Goal: Task Accomplishment & Management: Use online tool/utility

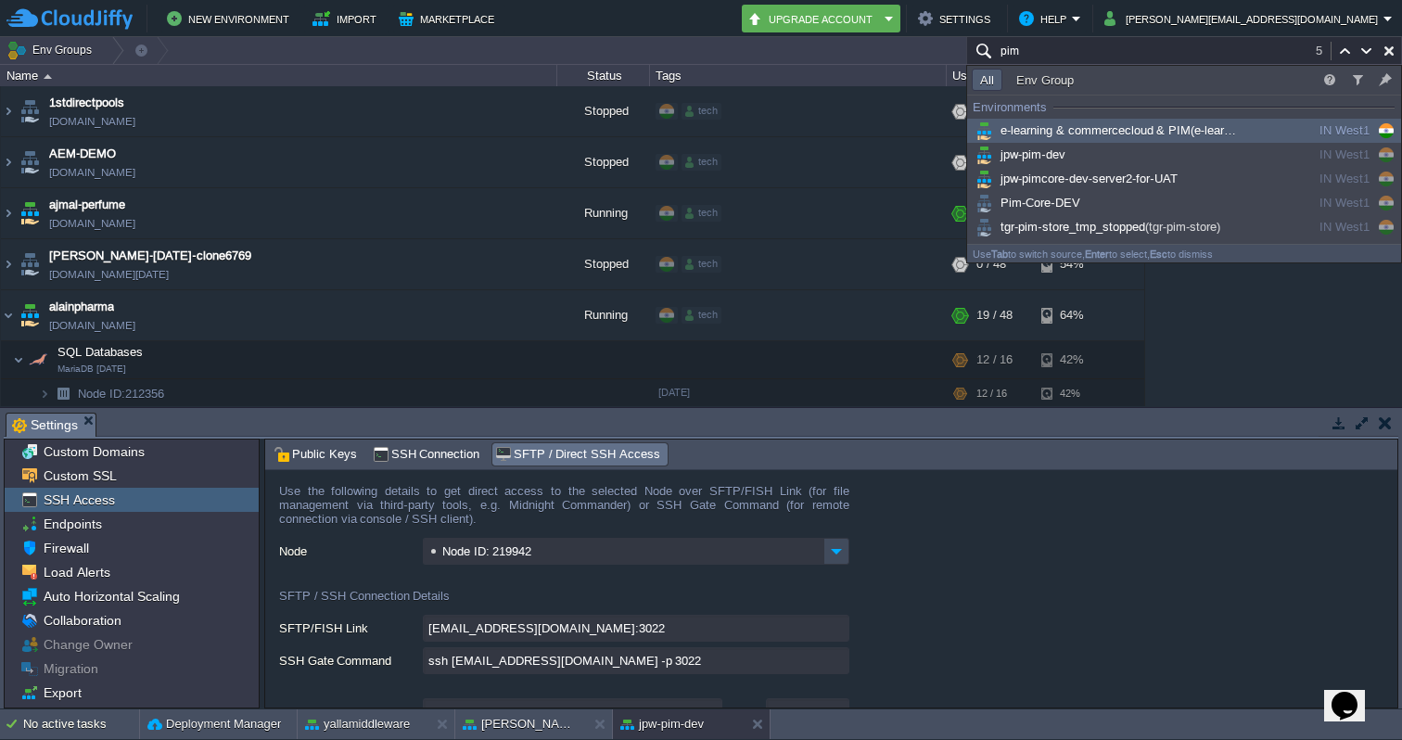
scroll to position [555, 0]
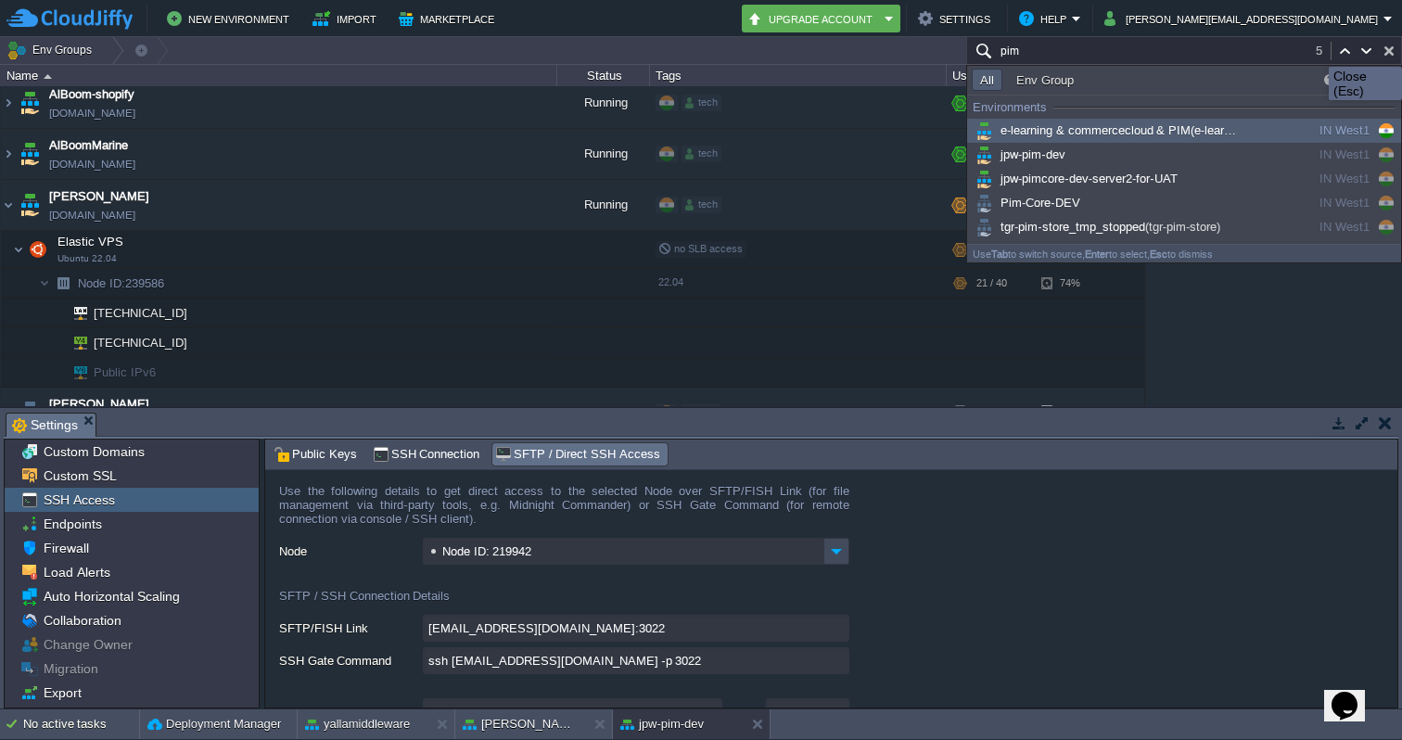
click at [1393, 50] on button "button" at bounding box center [1388, 51] width 17 height 17
type input "Search (Cmd+F)"
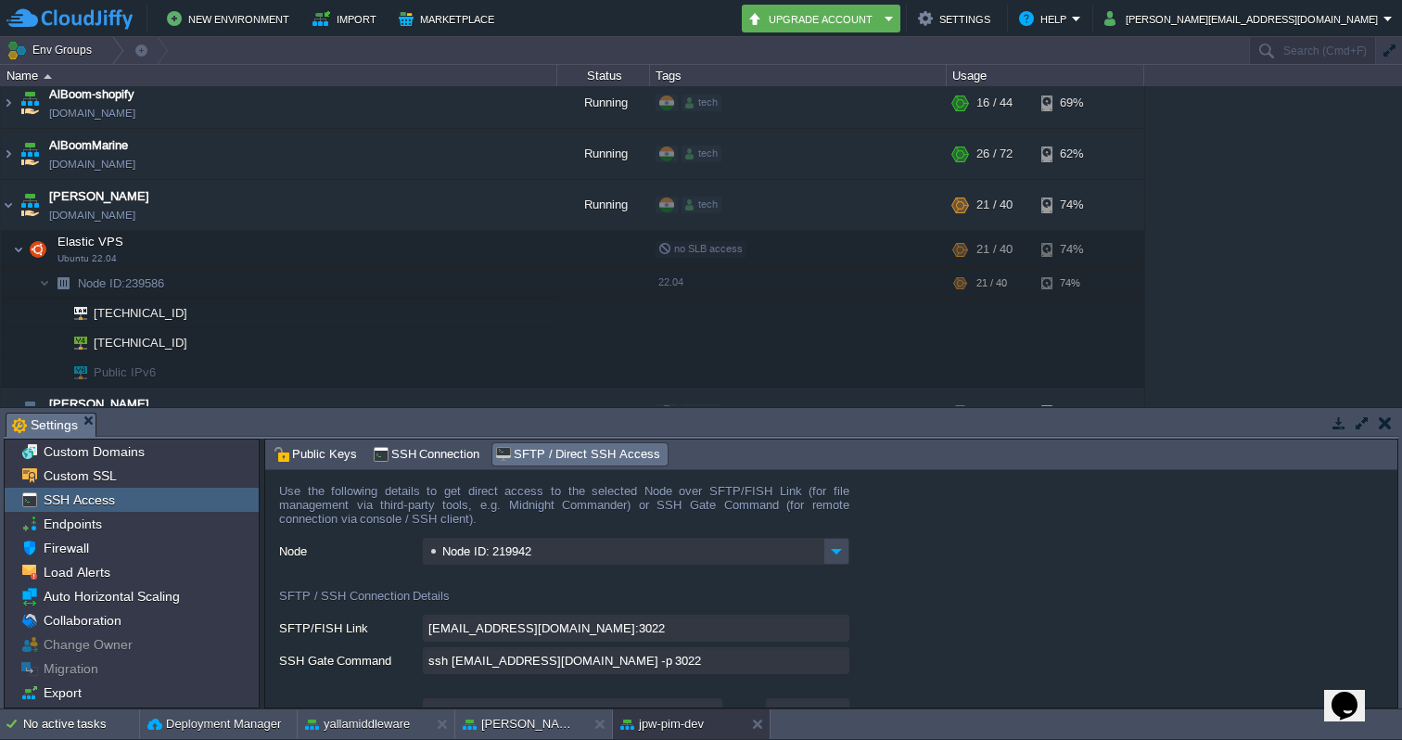
click at [1377, 426] on td at bounding box center [1384, 423] width 23 height 22
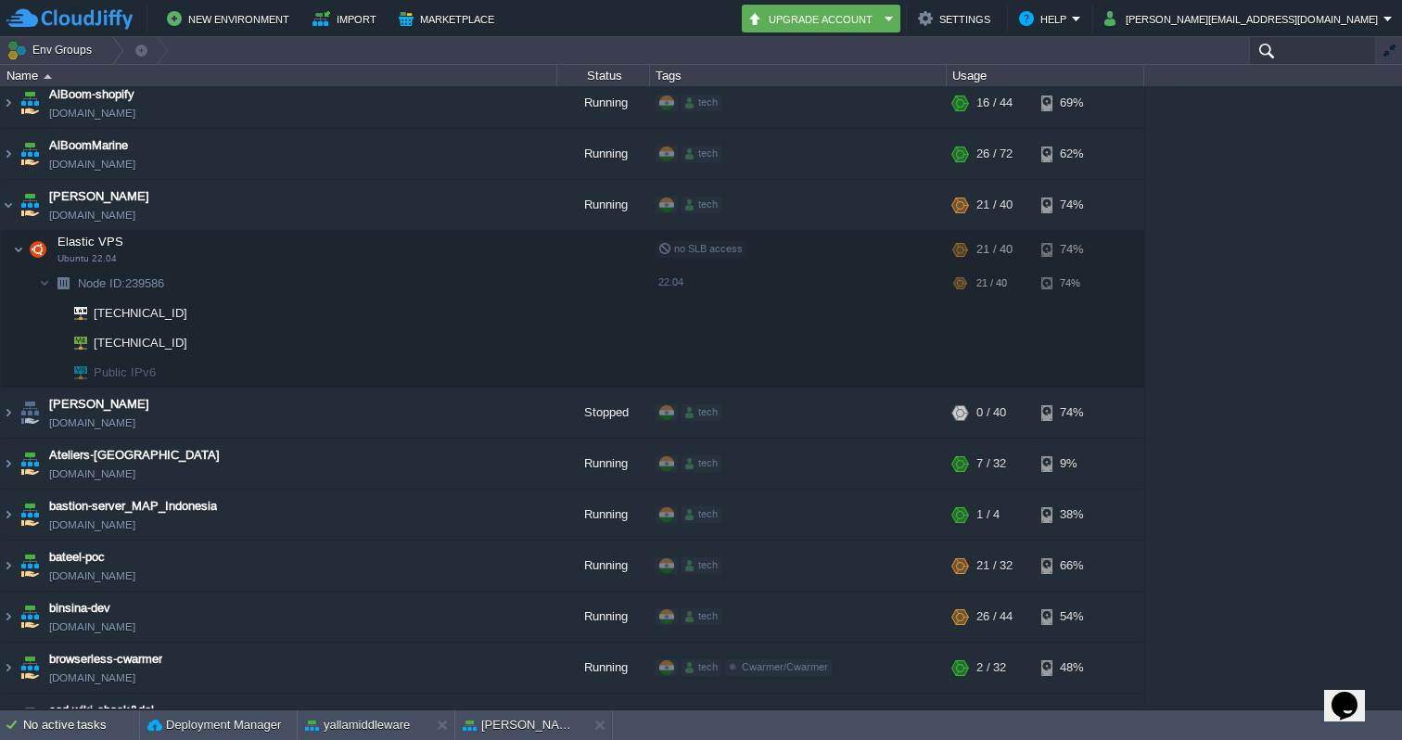
click at [1316, 48] on input "text" at bounding box center [1312, 50] width 127 height 27
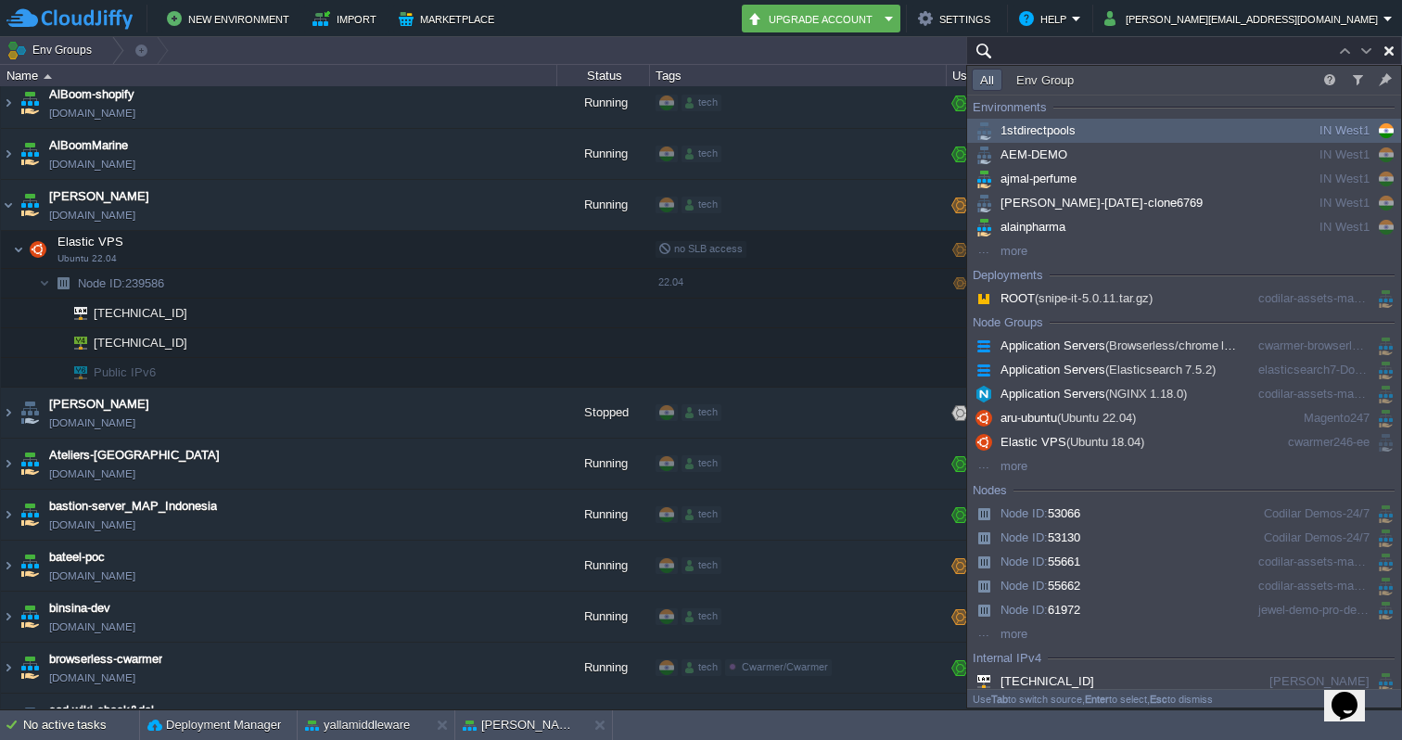
paste input "[TECHNICAL_ID]"
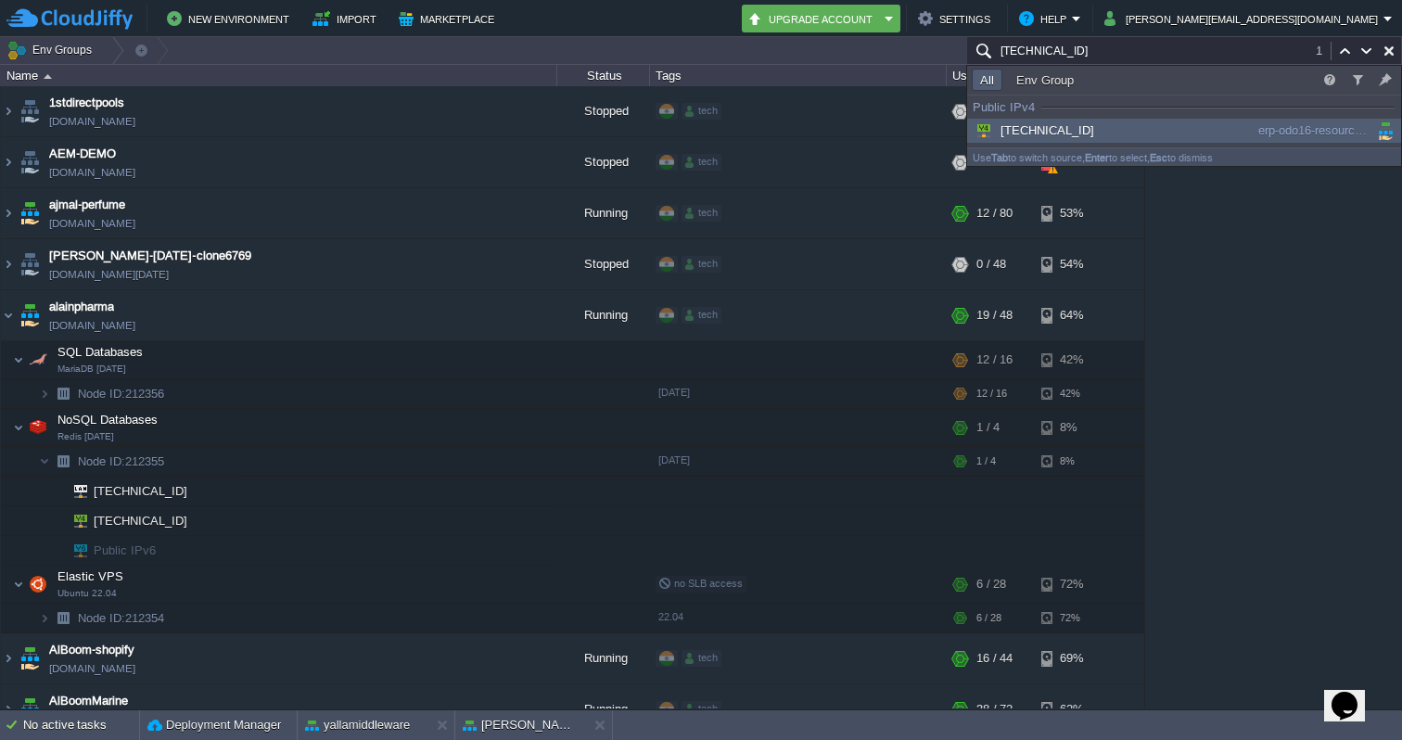
type input "[TECHNICAL_ID]"
click at [1054, 127] on span "[TECHNICAL_ID]" at bounding box center [1033, 130] width 122 height 14
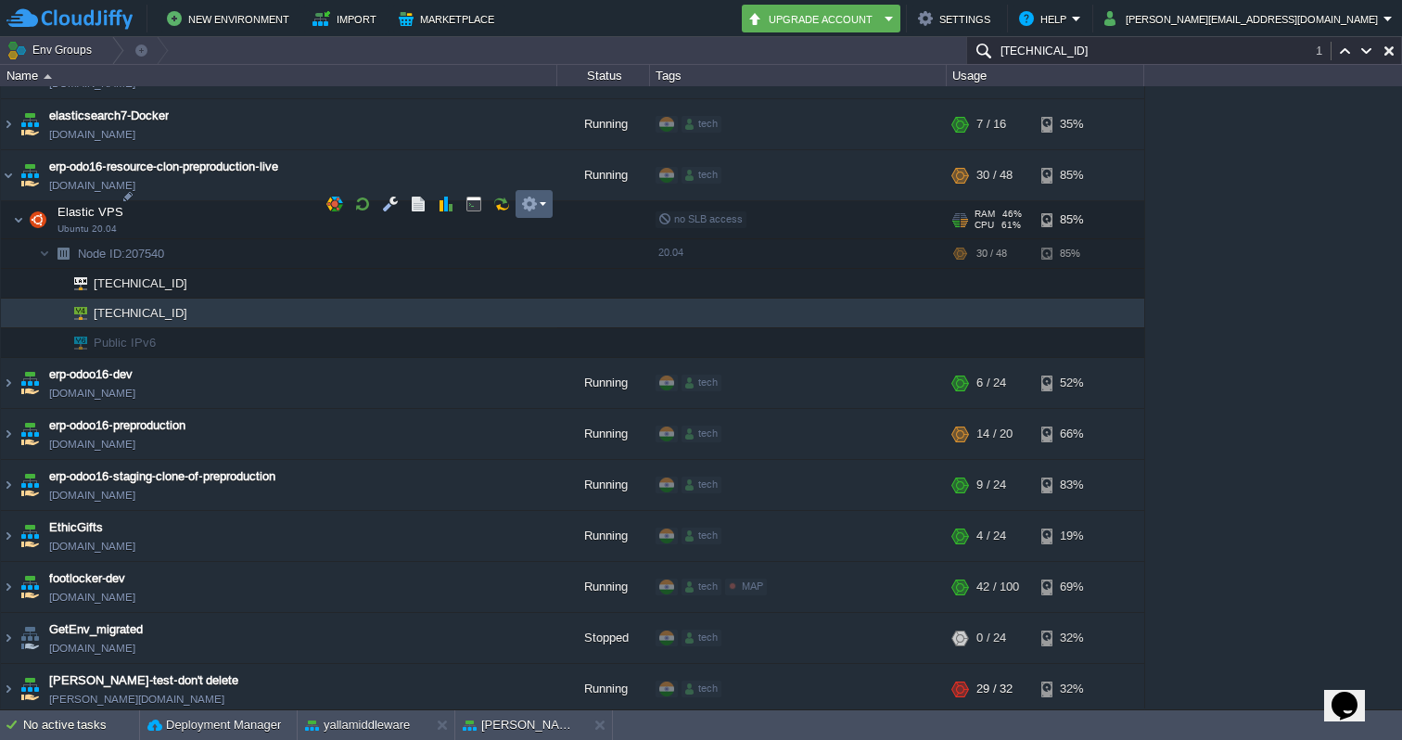
click at [549, 200] on td at bounding box center [533, 204] width 37 height 28
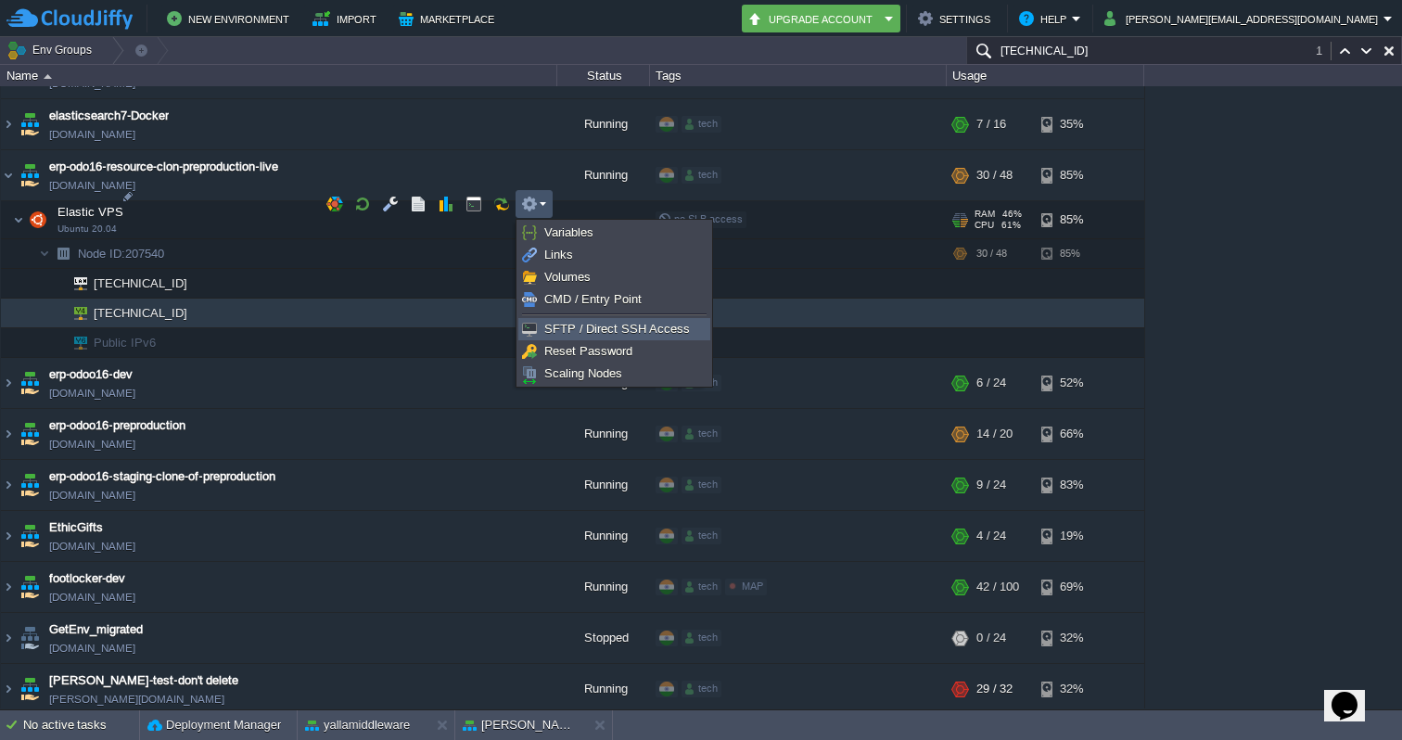
click at [564, 327] on span "SFTP / Direct SSH Access" at bounding box center [617, 329] width 146 height 14
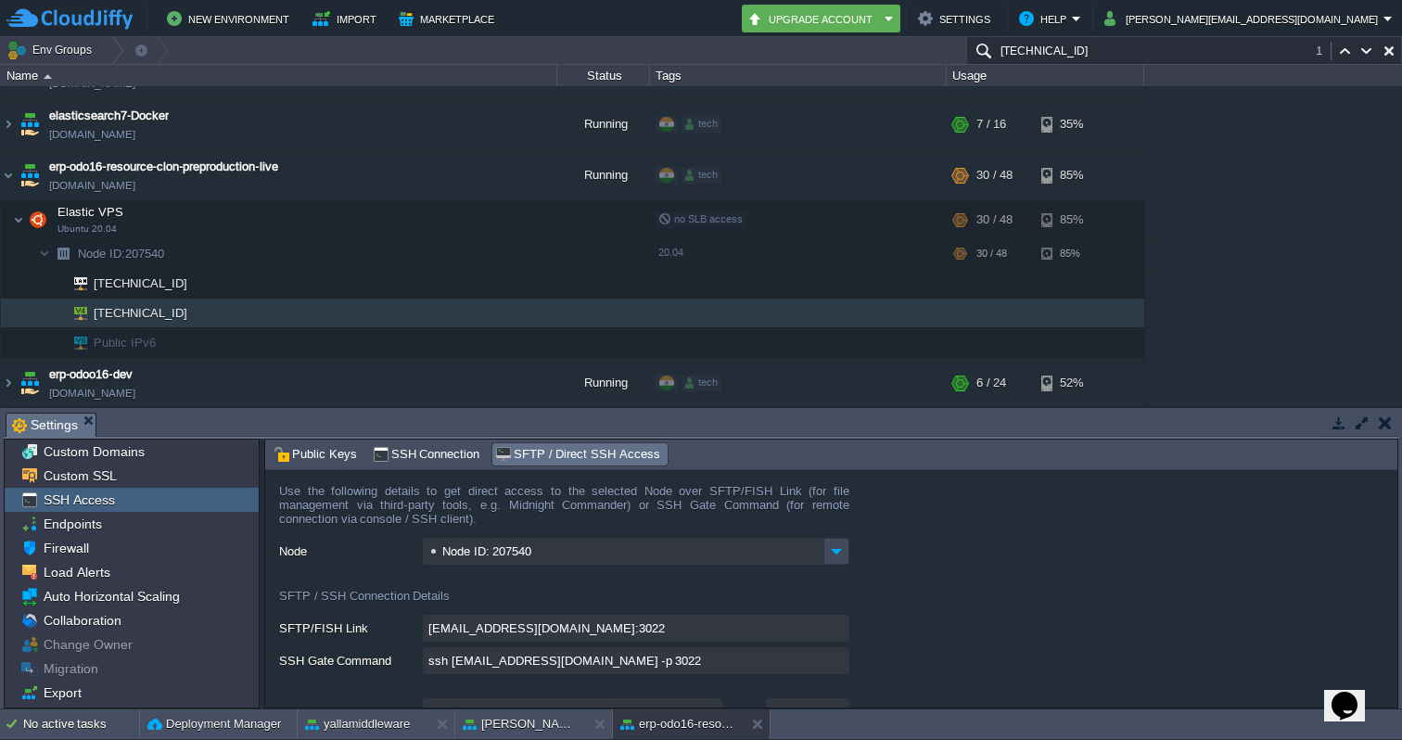
click at [833, 663] on input "ssh [EMAIL_ADDRESS][DOMAIN_NAME] -p 3022" at bounding box center [636, 660] width 426 height 27
type textarea "ssh [EMAIL_ADDRESS][DOMAIN_NAME] -p 3022"
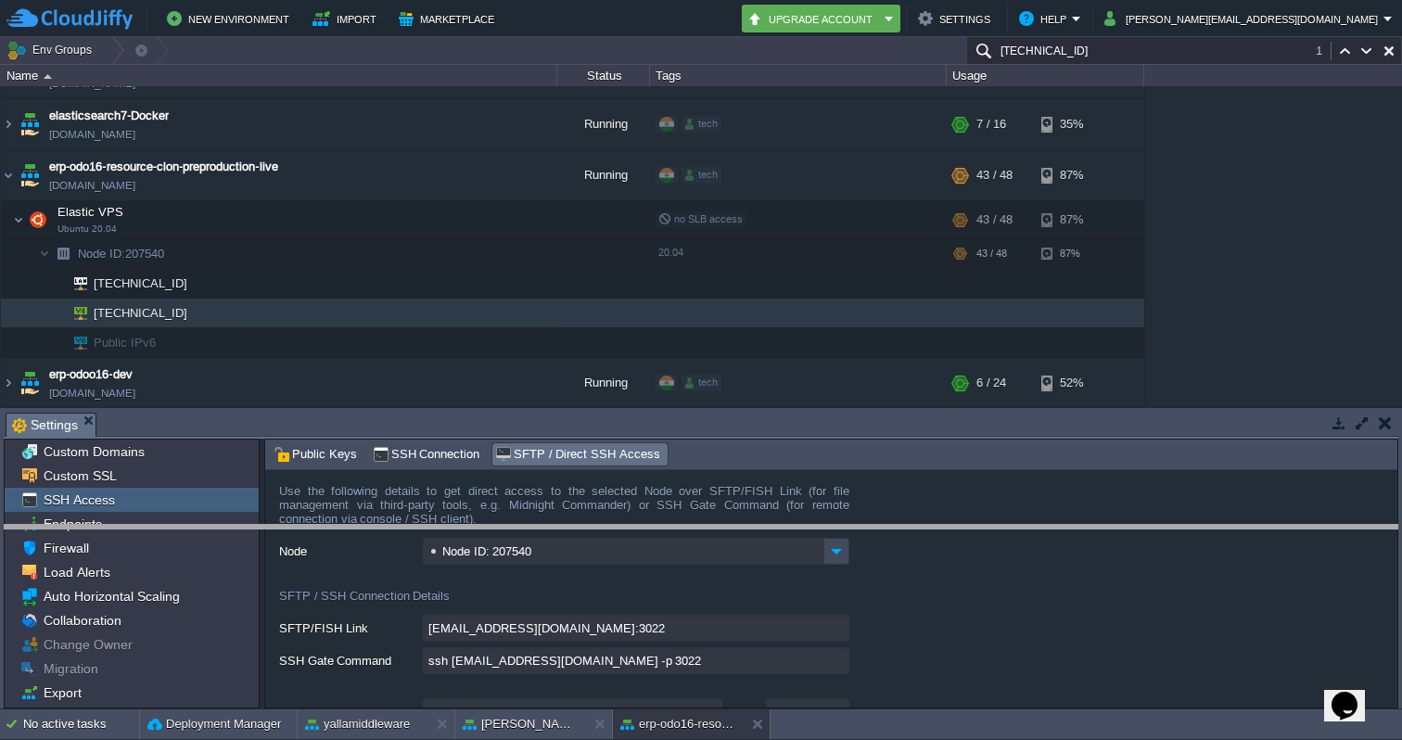
drag, startPoint x: 816, startPoint y: 417, endPoint x: 816, endPoint y: 529, distance: 112.2
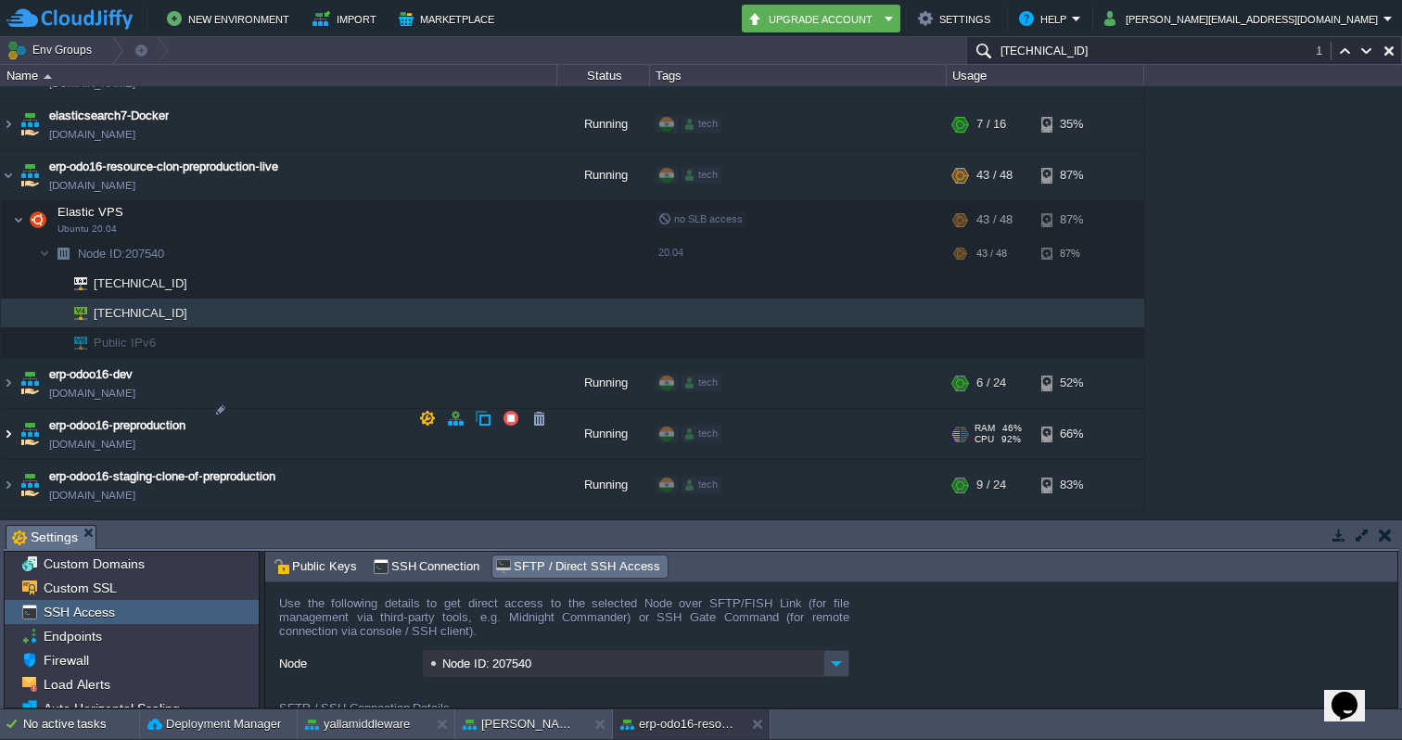
click at [11, 418] on img at bounding box center [8, 434] width 15 height 50
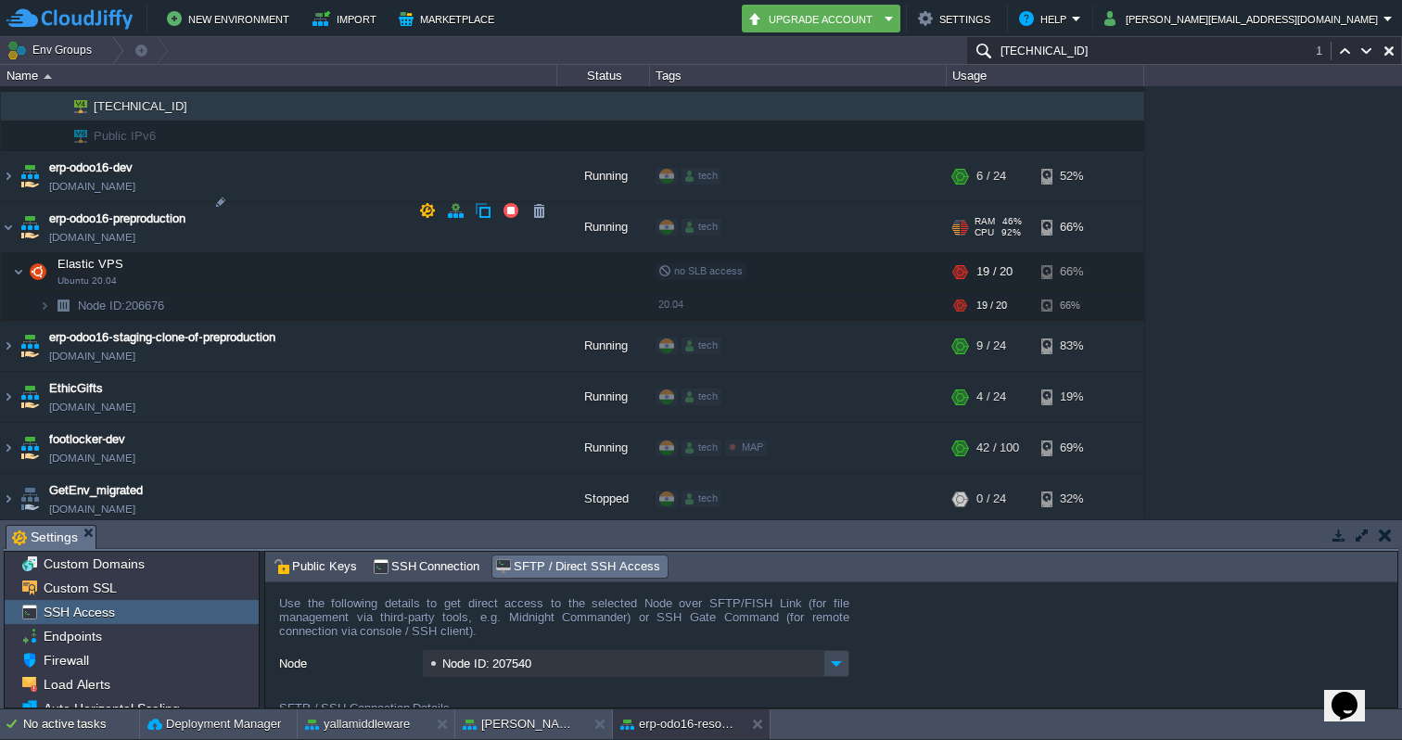
scroll to position [2620, 0]
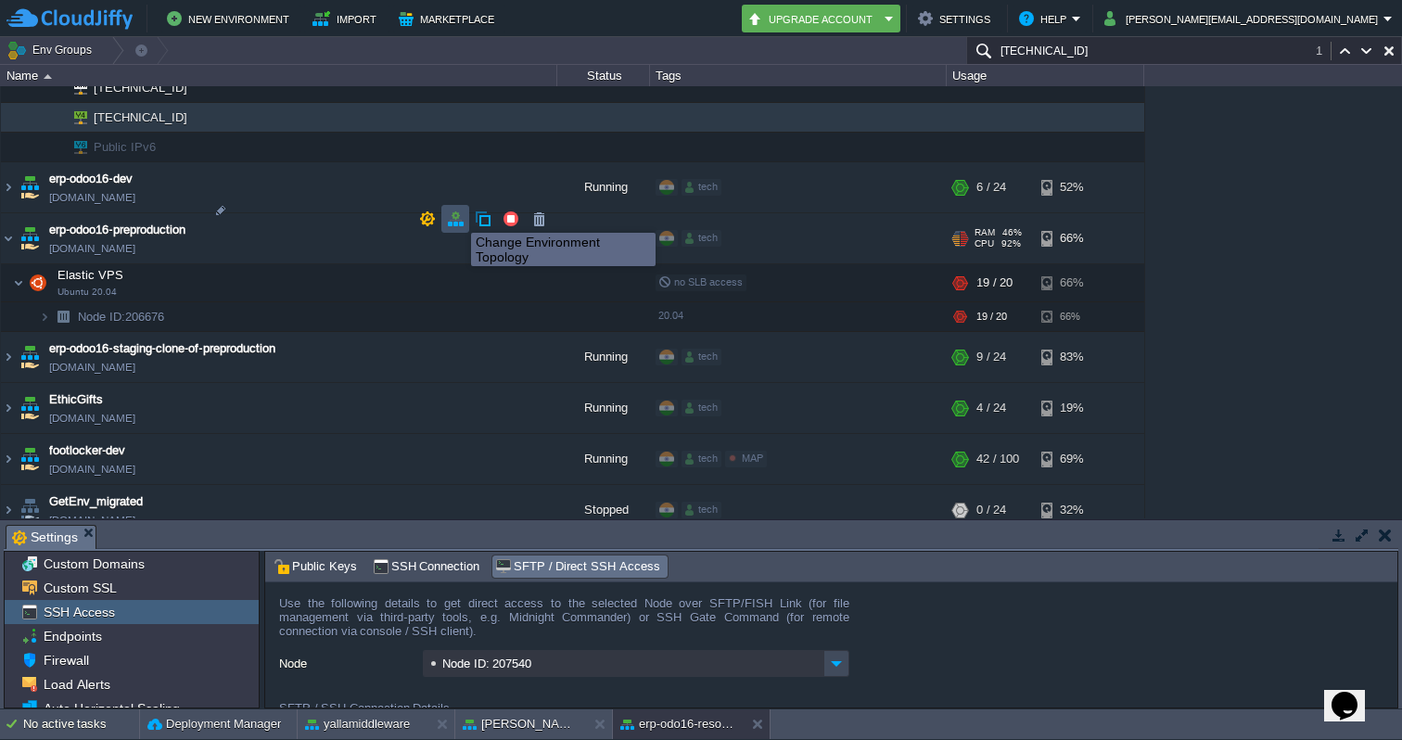
click at [457, 216] on button "button" at bounding box center [455, 218] width 17 height 17
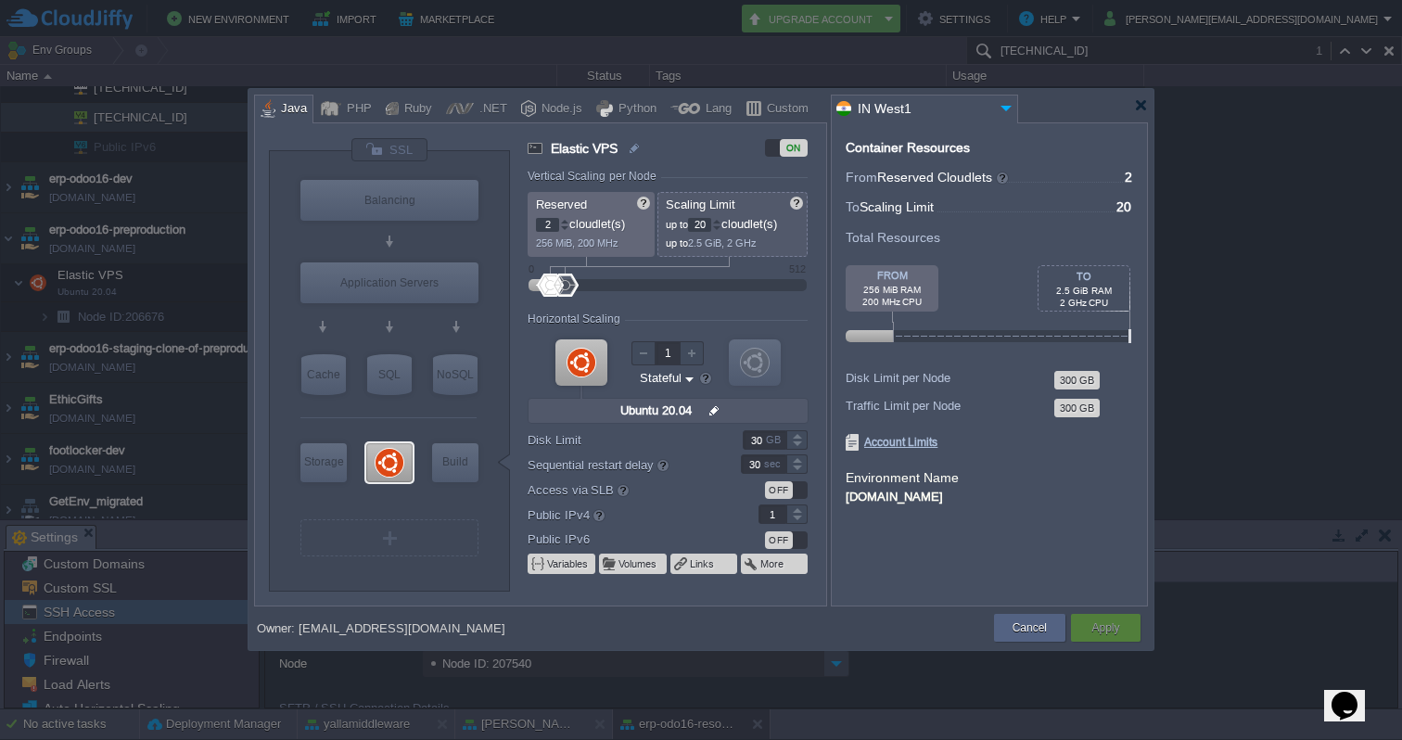
click at [721, 222] on div at bounding box center [716, 221] width 9 height 6
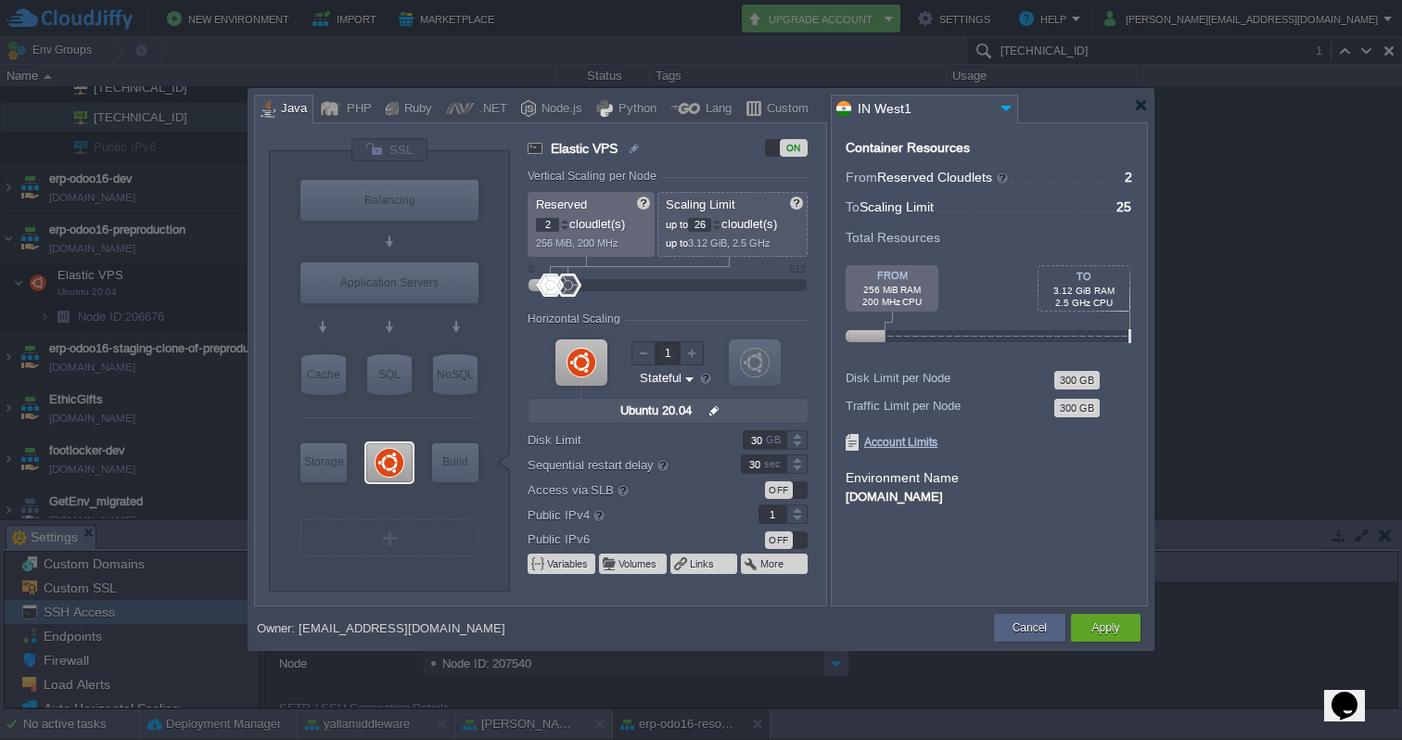
click at [721, 222] on div at bounding box center [716, 221] width 9 height 6
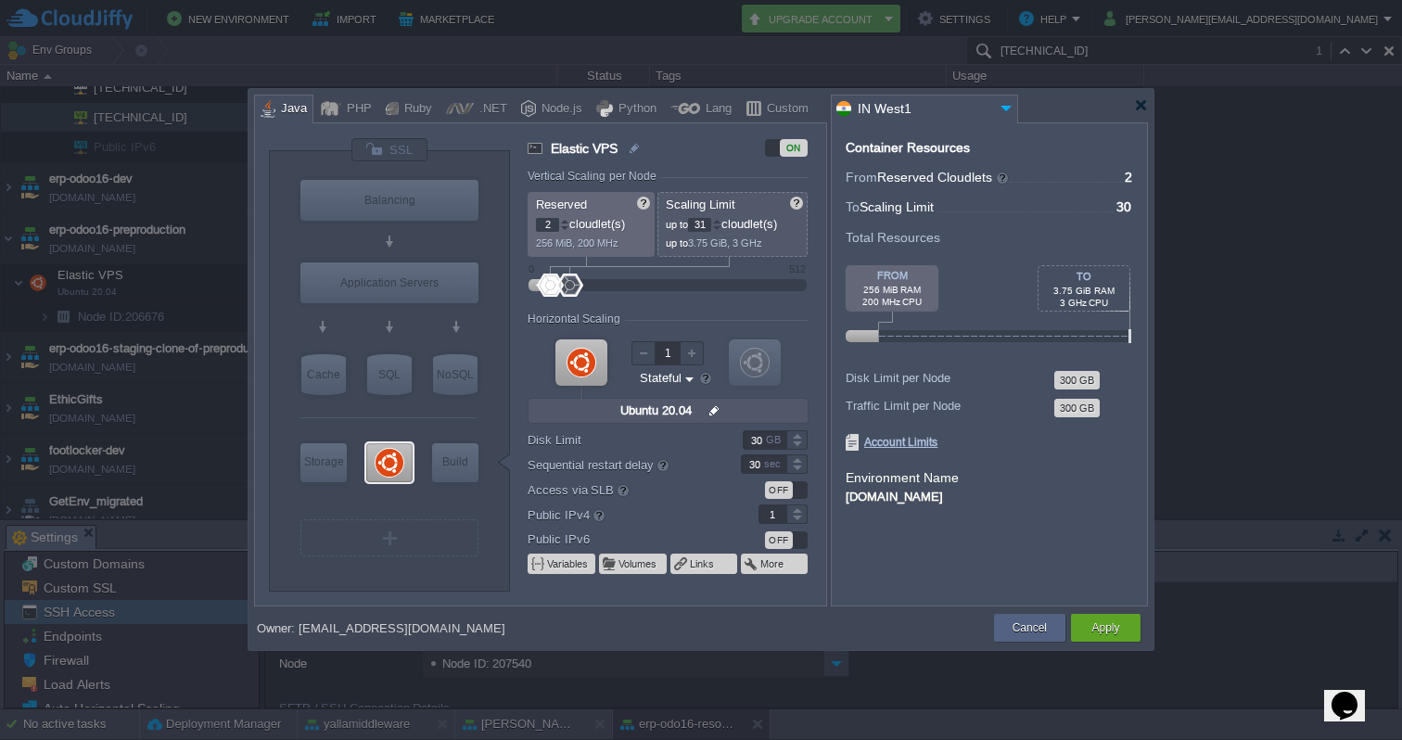
click at [721, 222] on div at bounding box center [716, 221] width 9 height 6
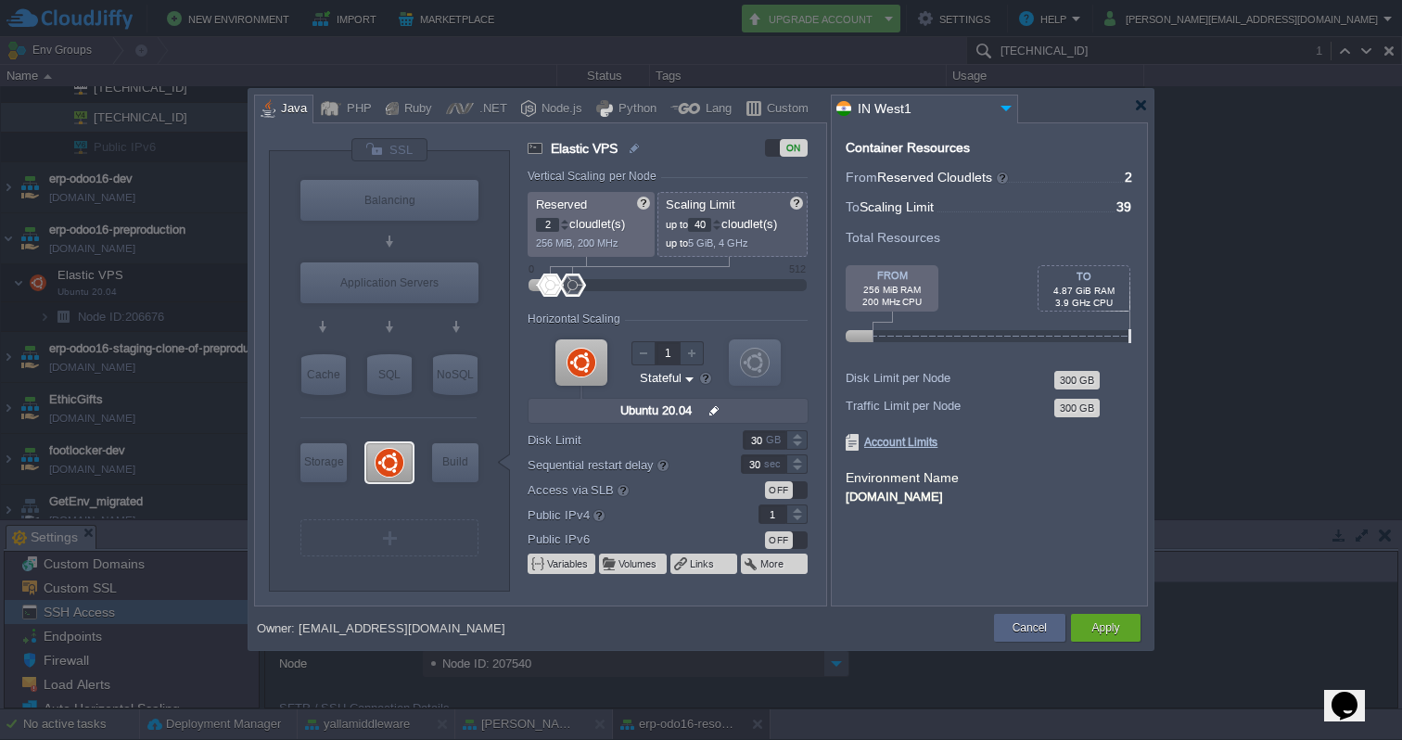
click at [721, 222] on div at bounding box center [716, 221] width 9 height 6
click at [720, 227] on div at bounding box center [716, 228] width 9 height 6
type input "38"
click at [720, 227] on div at bounding box center [716, 228] width 9 height 6
click at [1017, 629] on button "Cancel" at bounding box center [1029, 627] width 34 height 19
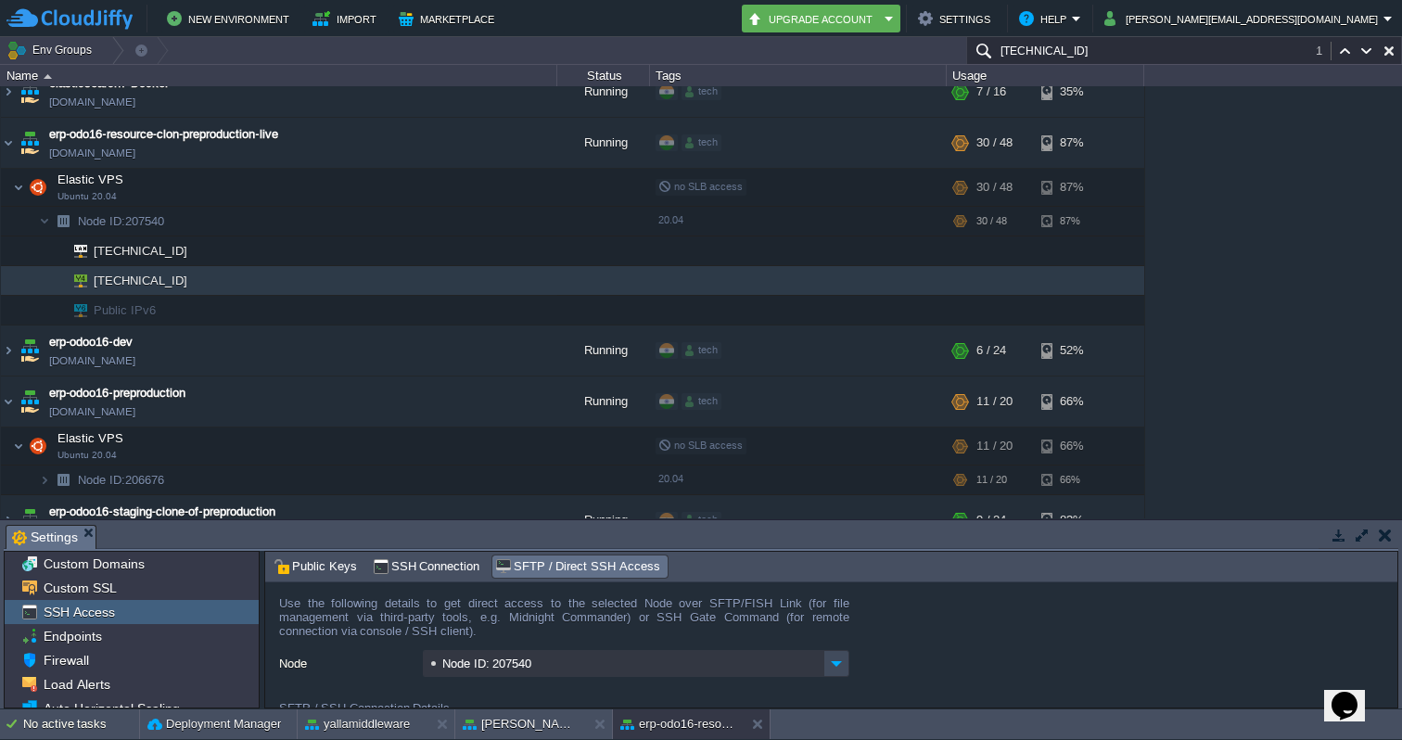
scroll to position [2415, 0]
